Goal: Submit feedback/report problem

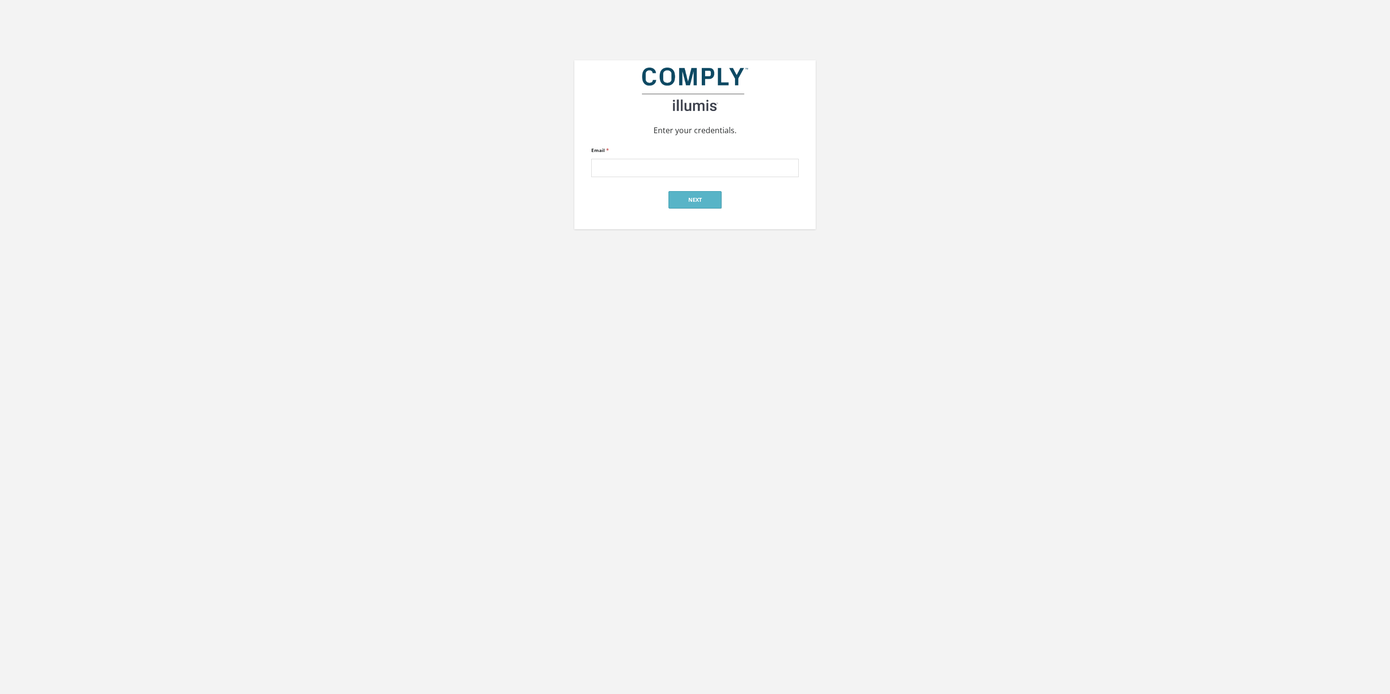
type input "[EMAIL_ADDRESS][DOMAIN_NAME]"
click at [690, 201] on button "Next" at bounding box center [695, 199] width 53 height 17
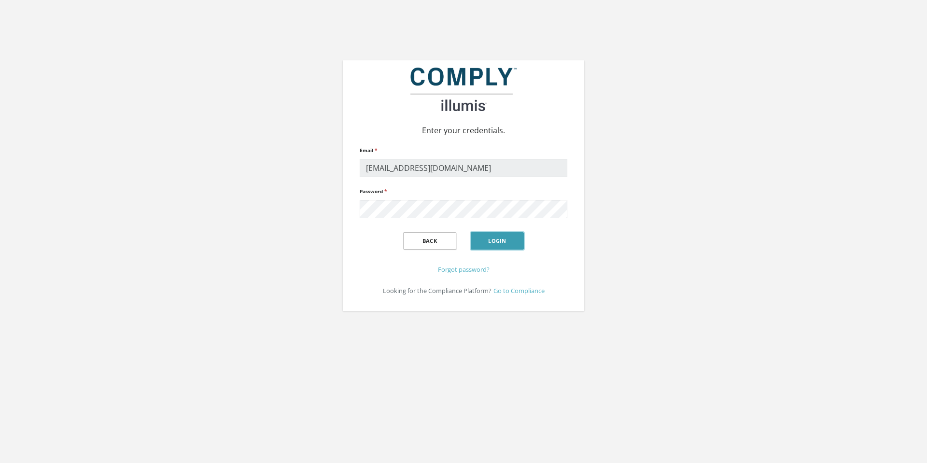
click at [489, 234] on button "Login" at bounding box center [497, 240] width 53 height 17
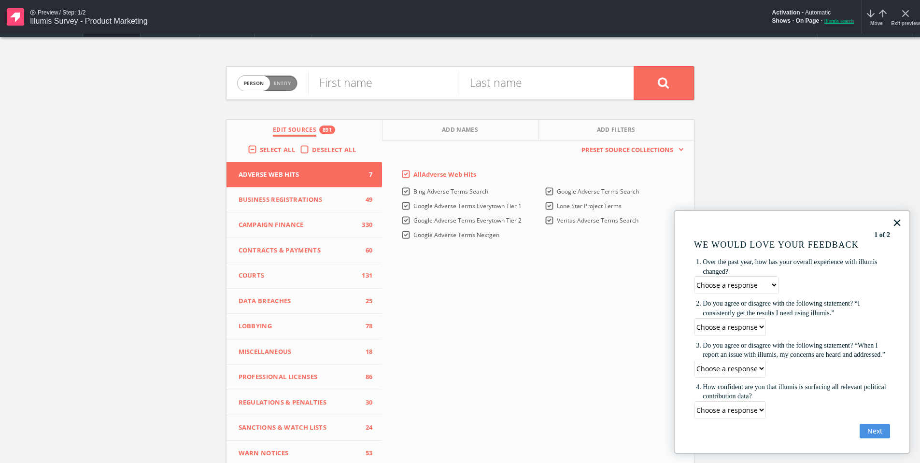
click at [217, 23] on div "Preview / Step: 1/2 Illumis Survey - Product Marketing Activation - Automatic S…" at bounding box center [460, 17] width 920 height 34
click at [812, 217] on div "× 1 of 2 We would love your feedback Over the past year, how has your overall e…" at bounding box center [791, 332] width 237 height 244
click at [874, 436] on button "Next" at bounding box center [874, 431] width 30 height 14
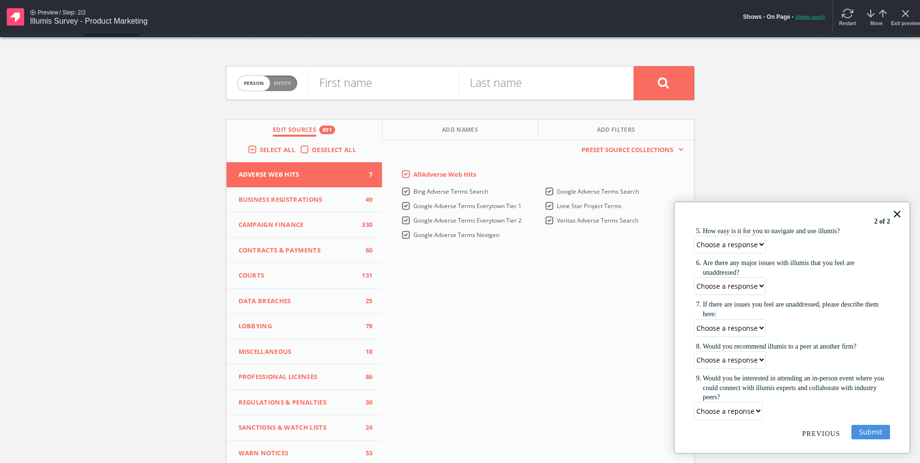
click at [751, 329] on select "Choose a response Designer Developer" at bounding box center [729, 328] width 71 height 17
click at [898, 215] on button "×" at bounding box center [896, 213] width 9 height 15
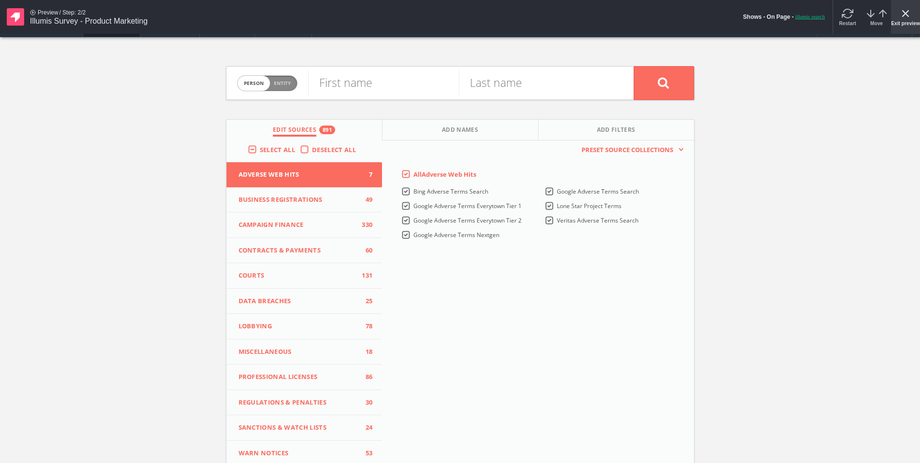
click at [899, 23] on span "Exit preview" at bounding box center [905, 24] width 29 height 6
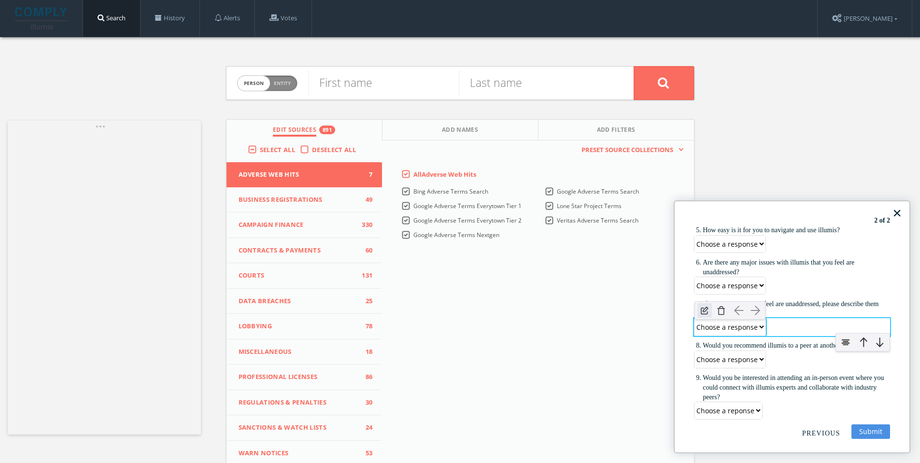
click at [703, 313] on img at bounding box center [704, 310] width 14 height 14
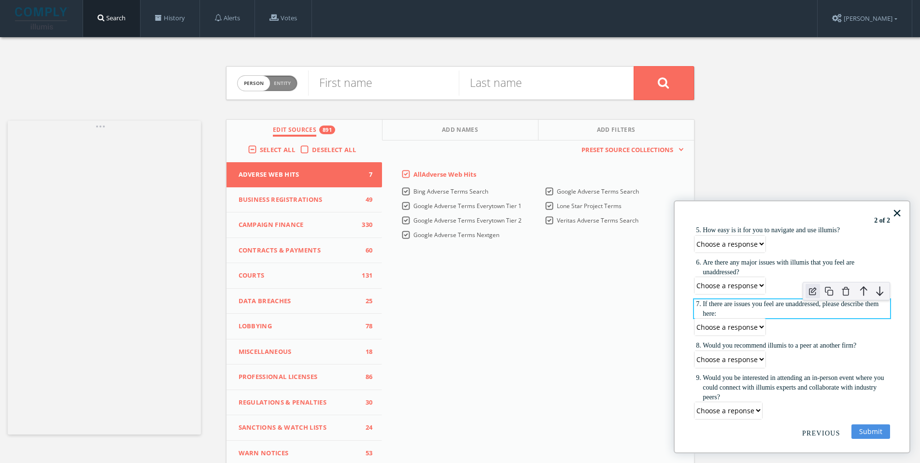
click at [817, 295] on img at bounding box center [812, 291] width 14 height 14
click at [845, 293] on img at bounding box center [845, 291] width 14 height 14
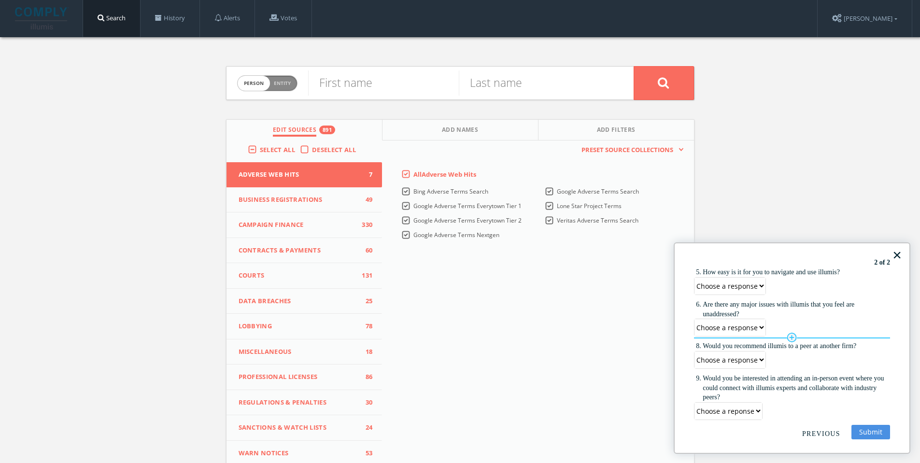
click at [816, 337] on hr at bounding box center [792, 337] width 196 height 1
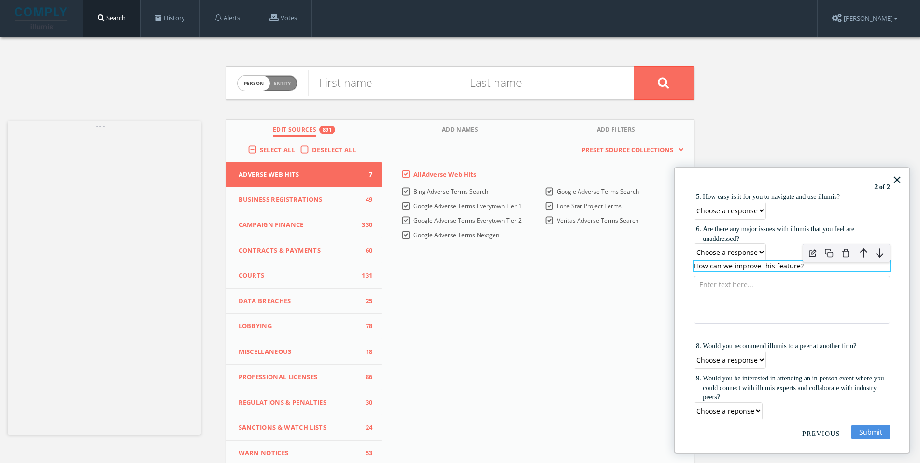
click at [717, 268] on p "How can we improve this feature?" at bounding box center [792, 266] width 196 height 10
click at [711, 267] on li "How can we improve this feature?" at bounding box center [795, 266] width 187 height 10
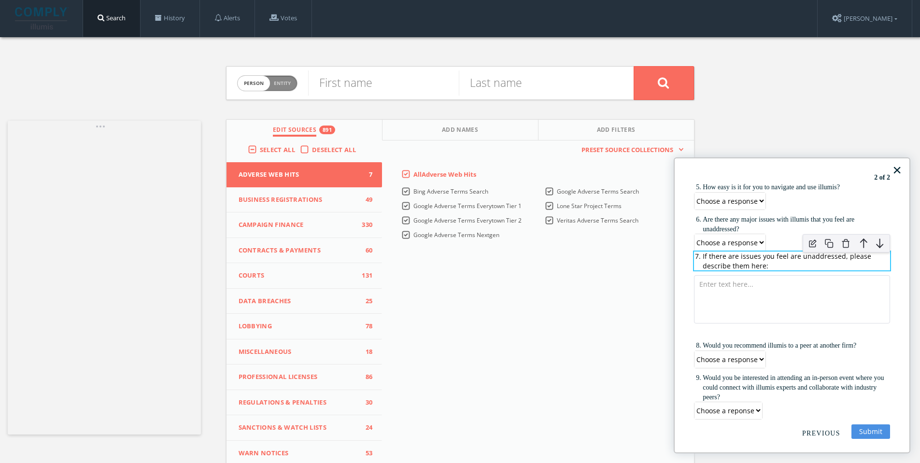
click at [729, 260] on li "If there are issues you feel are unaddressed, please describe them here:" at bounding box center [795, 260] width 187 height 19
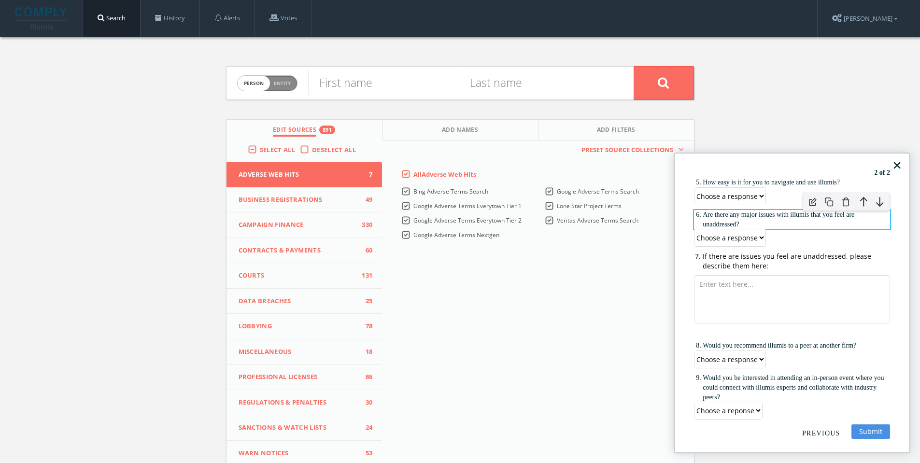
click at [791, 218] on li "Are there any major issues with illumis that you feel are unaddressed?" at bounding box center [795, 219] width 187 height 19
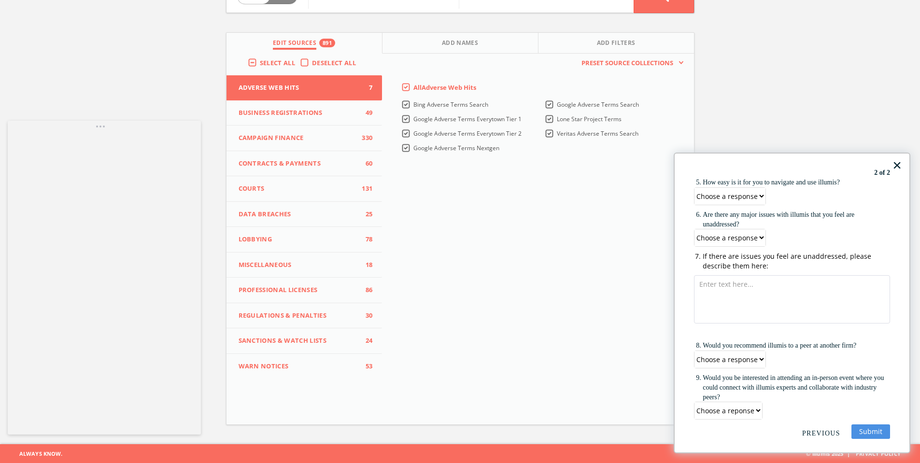
scroll to position [87, 0]
click at [761, 265] on li "If there are issues you feel are unaddressed, please describe them here:" at bounding box center [795, 260] width 187 height 19
click at [786, 212] on li "Are there any major issues with illumis that you feel are unaddressed?" at bounding box center [795, 219] width 187 height 19
click at [747, 257] on li "If there are issues you feel are unaddressed, please describe them here:" at bounding box center [795, 260] width 187 height 19
click at [781, 213] on li "Are there any major issues with illumis that you feel are unaddressed?" at bounding box center [795, 219] width 187 height 19
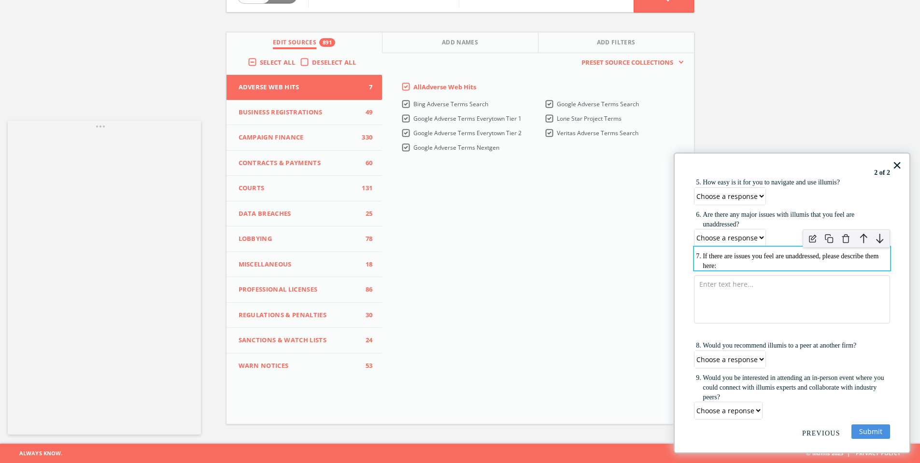
click at [773, 255] on li "If there are issues you feel are unaddressed, please describe them here:" at bounding box center [795, 260] width 187 height 19
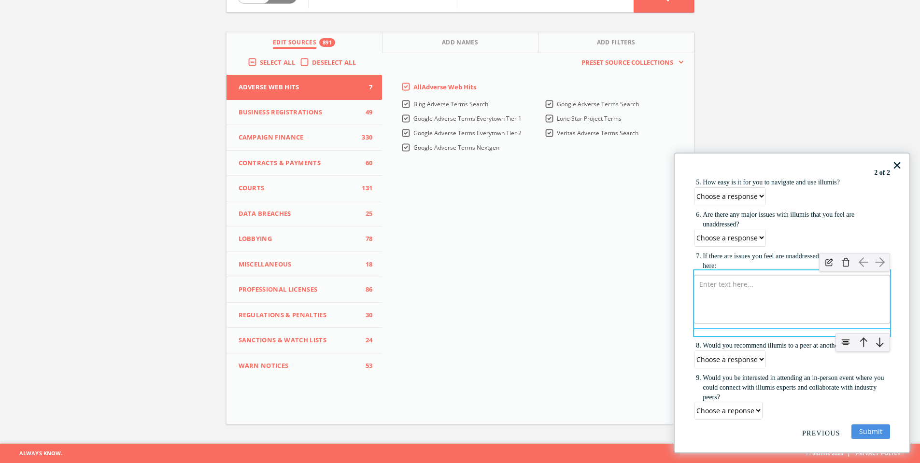
click at [787, 302] on textarea at bounding box center [792, 299] width 196 height 48
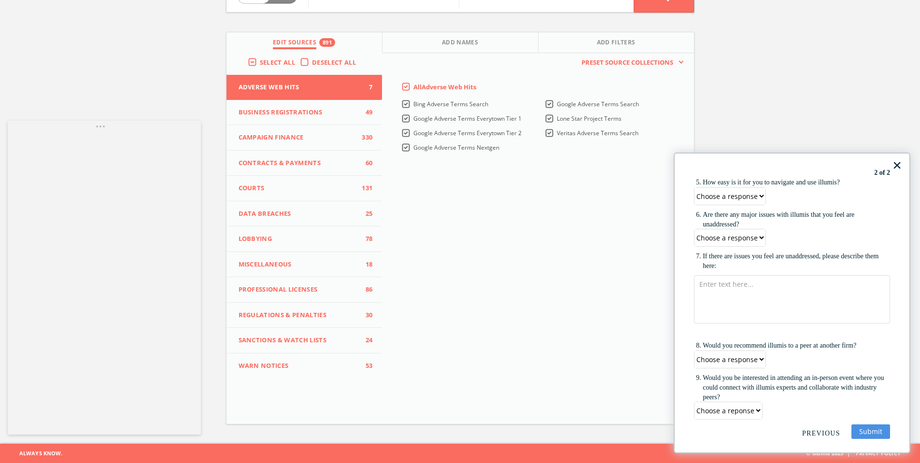
scroll to position [39, 0]
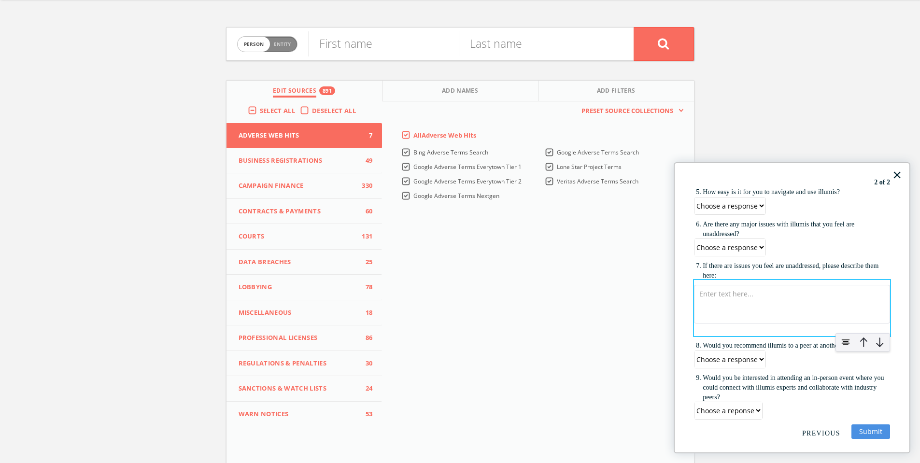
click at [774, 331] on div at bounding box center [792, 308] width 196 height 56
click at [725, 317] on textarea at bounding box center [792, 304] width 196 height 39
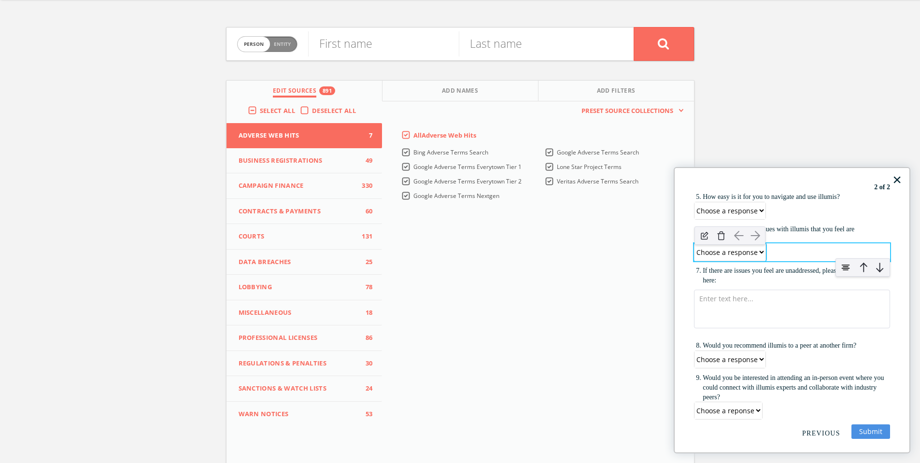
click at [752, 252] on select "Choose a response Yes No" at bounding box center [729, 252] width 71 height 17
